Goal: Information Seeking & Learning: Check status

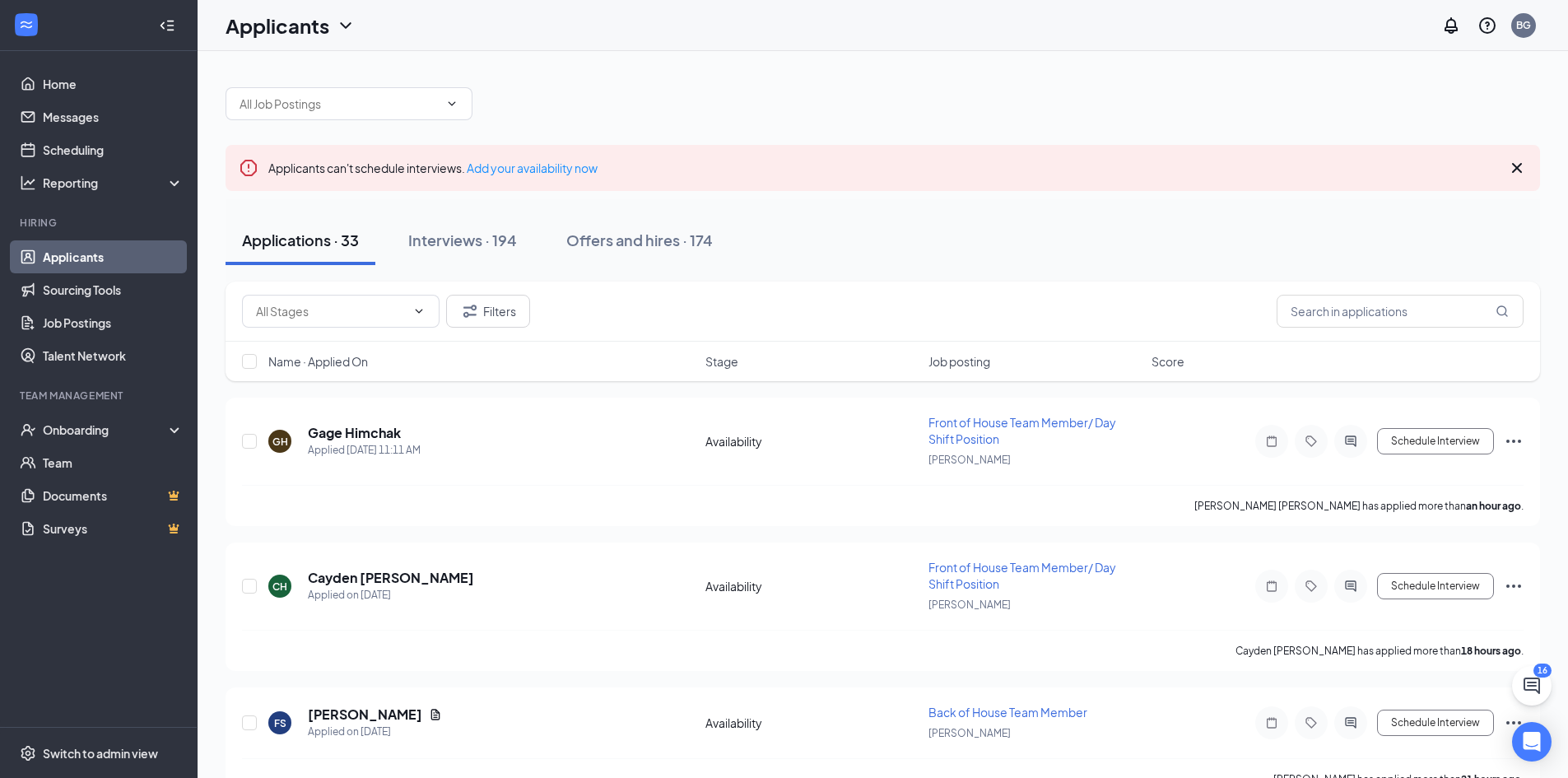
click at [795, 99] on div at bounding box center [883, 96] width 1315 height 50
click at [86, 430] on div "Onboarding" at bounding box center [106, 429] width 127 height 16
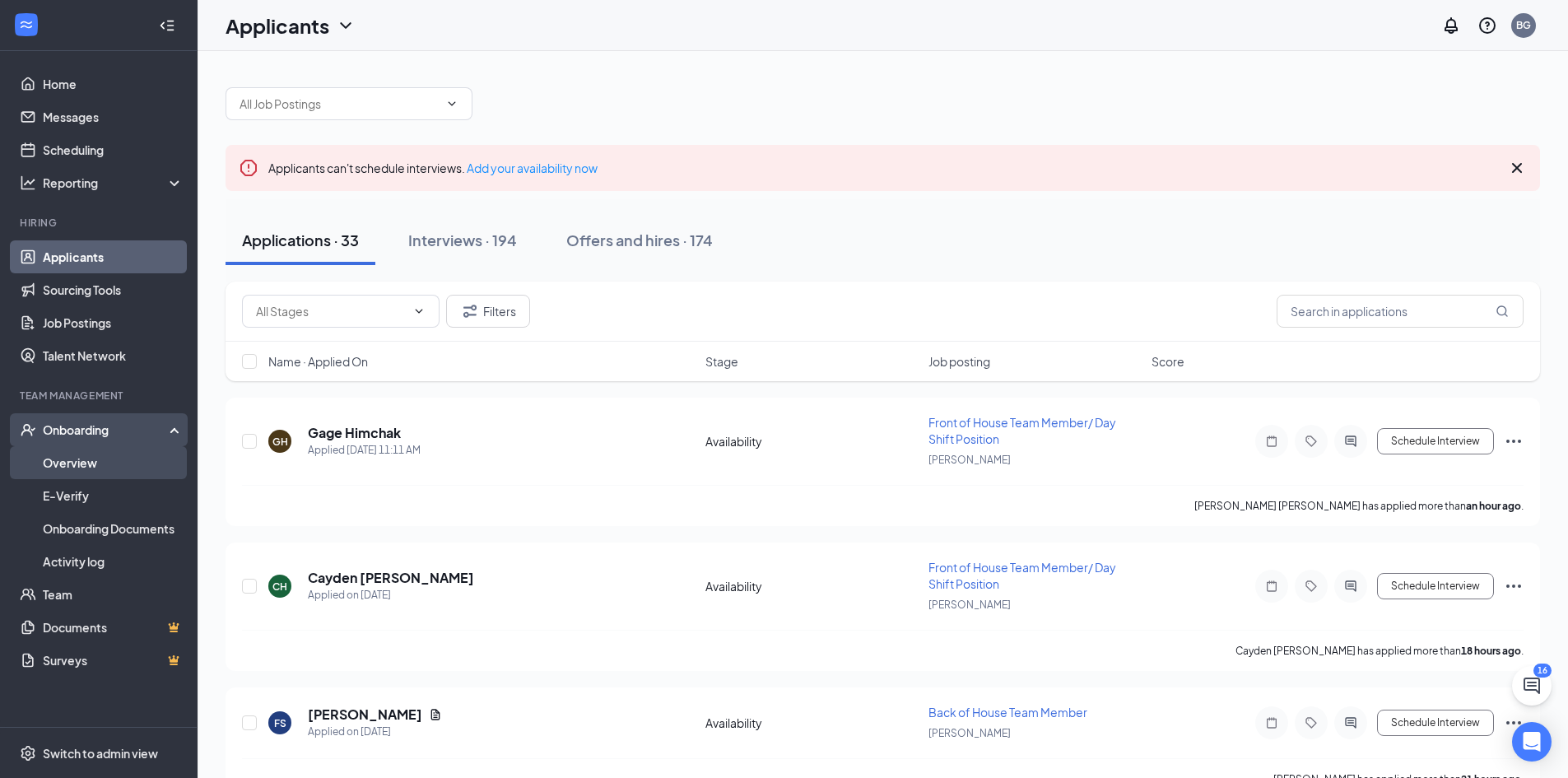
click at [76, 462] on link "Overview" at bounding box center [113, 463] width 140 height 32
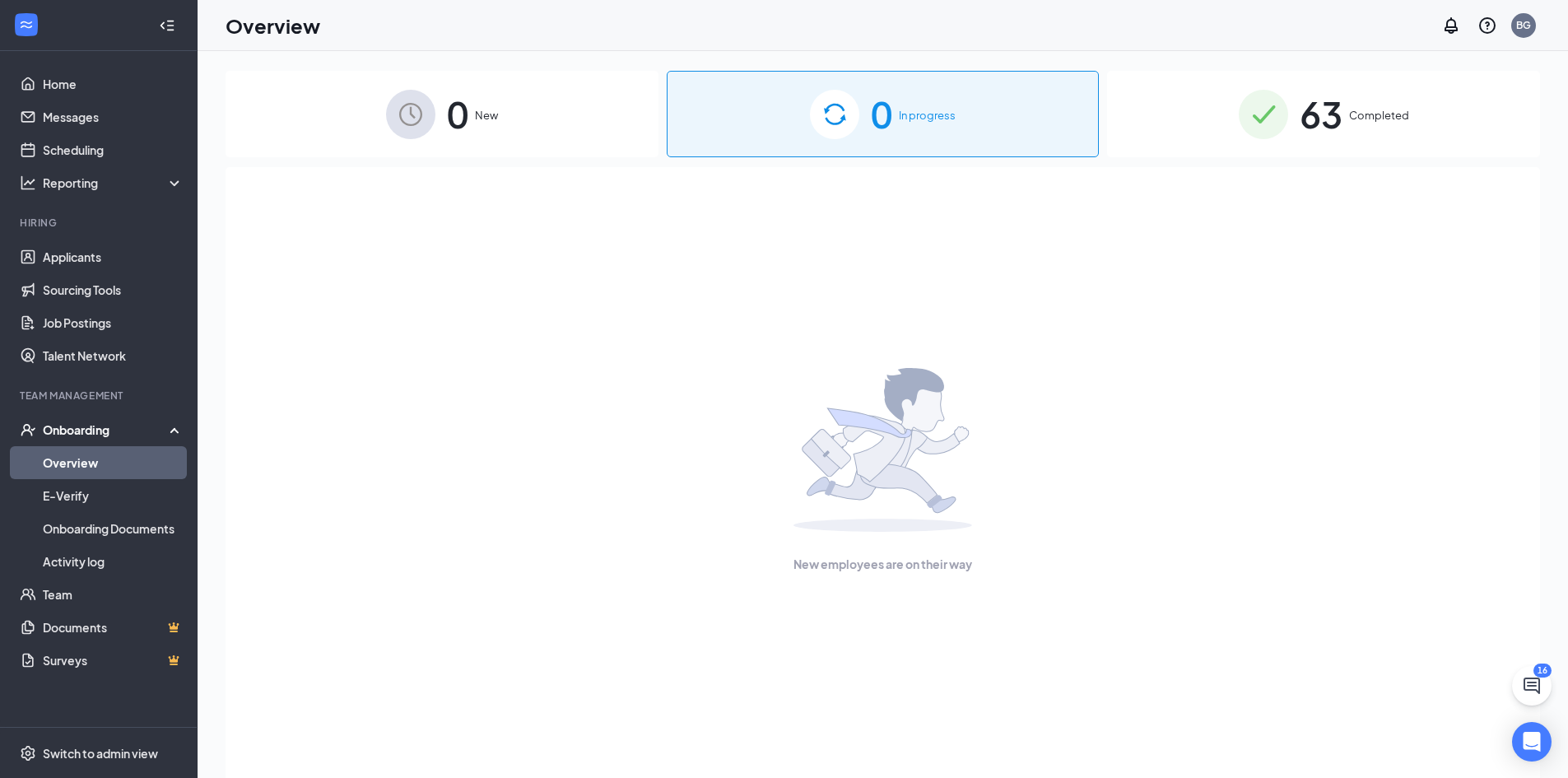
click at [1471, 111] on div "63 Completed" at bounding box center [1323, 114] width 433 height 86
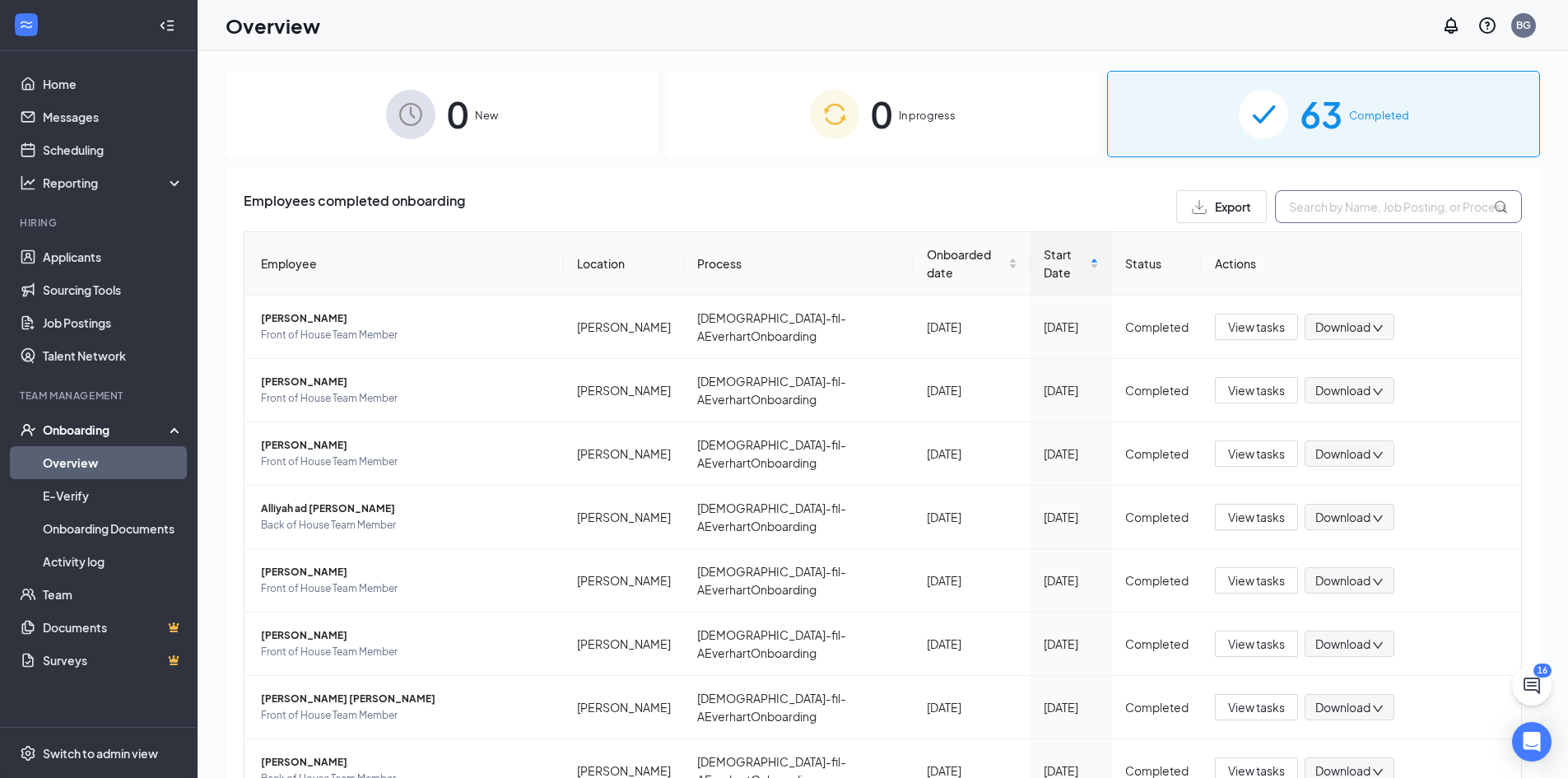
click at [1328, 209] on input "text" at bounding box center [1398, 206] width 247 height 32
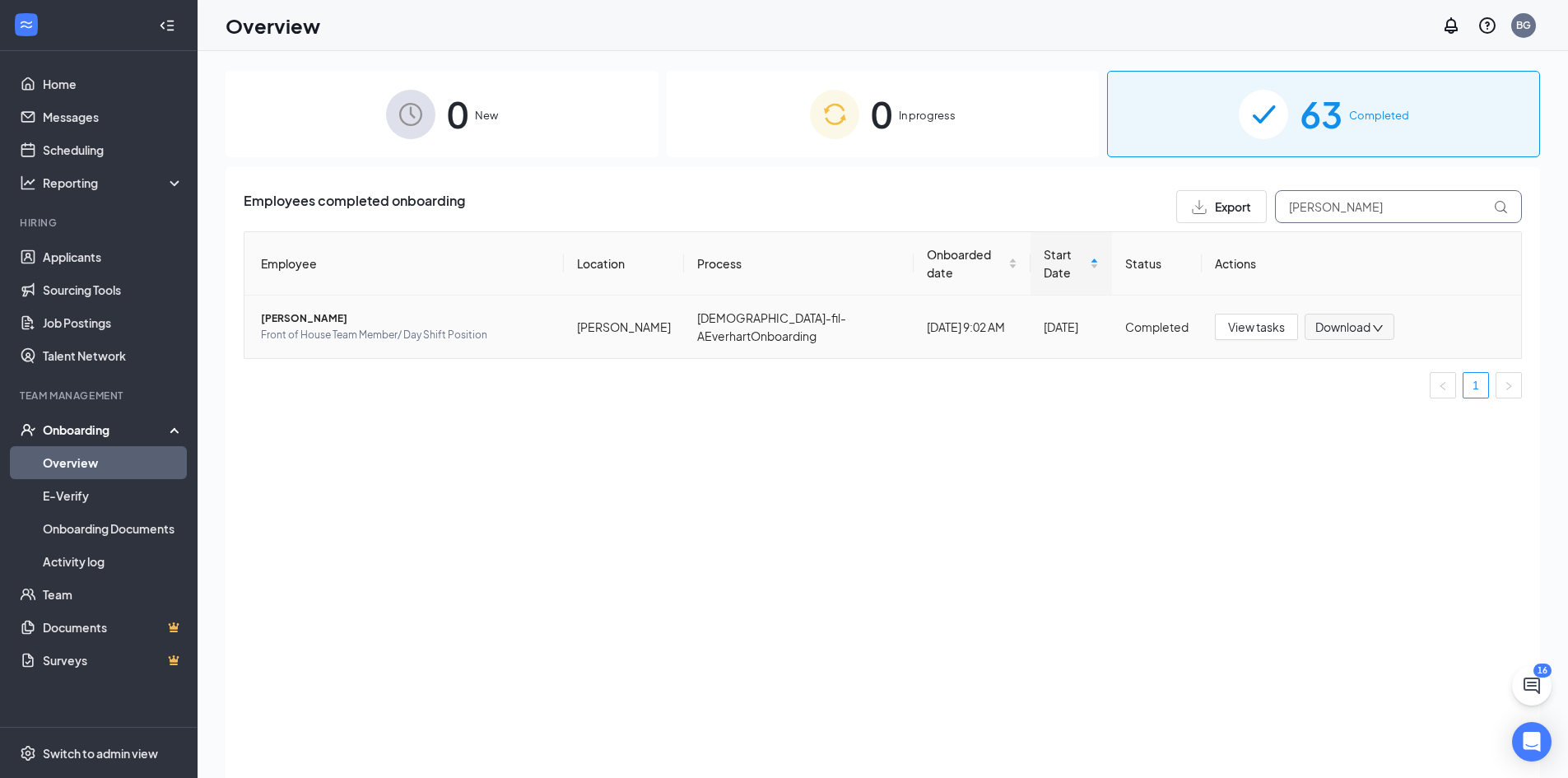
type input "[PERSON_NAME]"
click at [511, 311] on span "[PERSON_NAME]" at bounding box center [405, 318] width 290 height 16
